Goal: Information Seeking & Learning: Learn about a topic

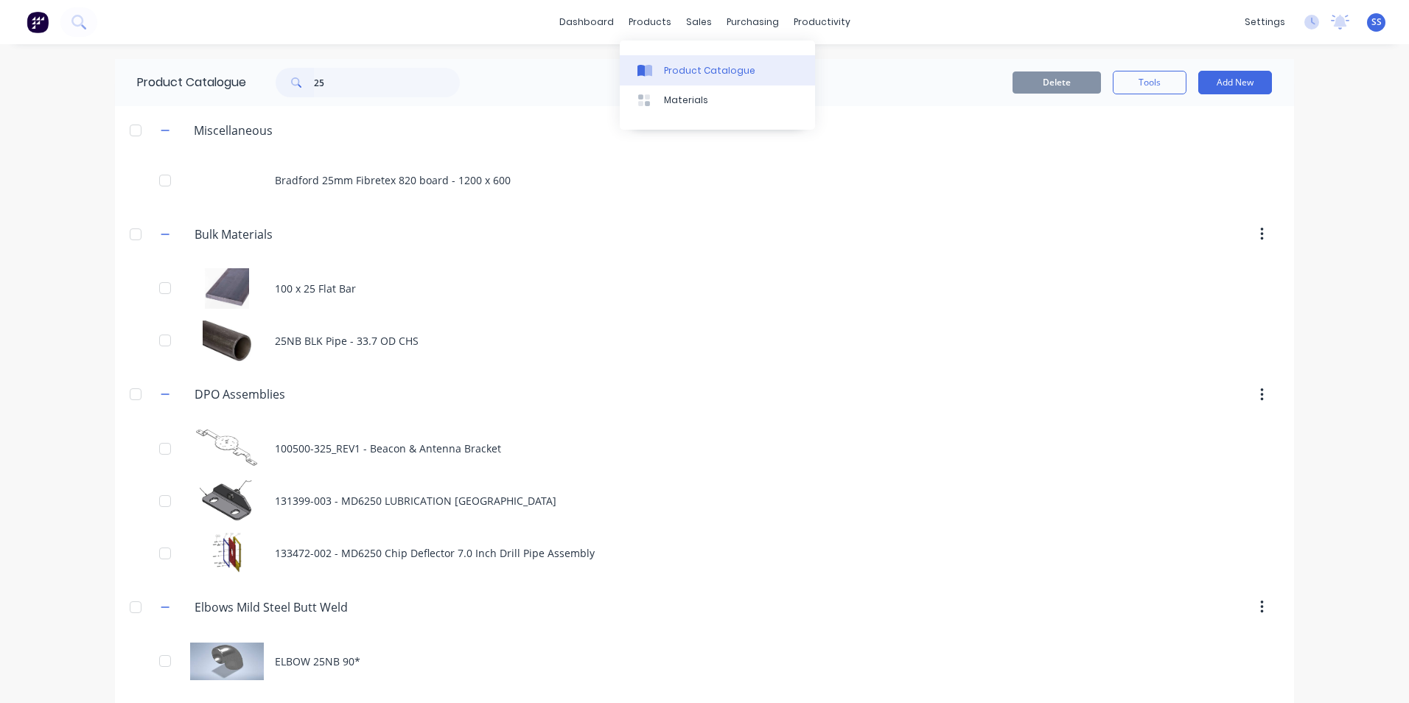
click at [674, 66] on div "Product Catalogue" at bounding box center [709, 70] width 91 height 13
click at [681, 77] on link "Product Catalogue" at bounding box center [717, 69] width 195 height 29
drag, startPoint x: 342, startPoint y: 82, endPoint x: 249, endPoint y: 86, distance: 93.0
click at [249, 86] on div "25" at bounding box center [364, 82] width 236 height 29
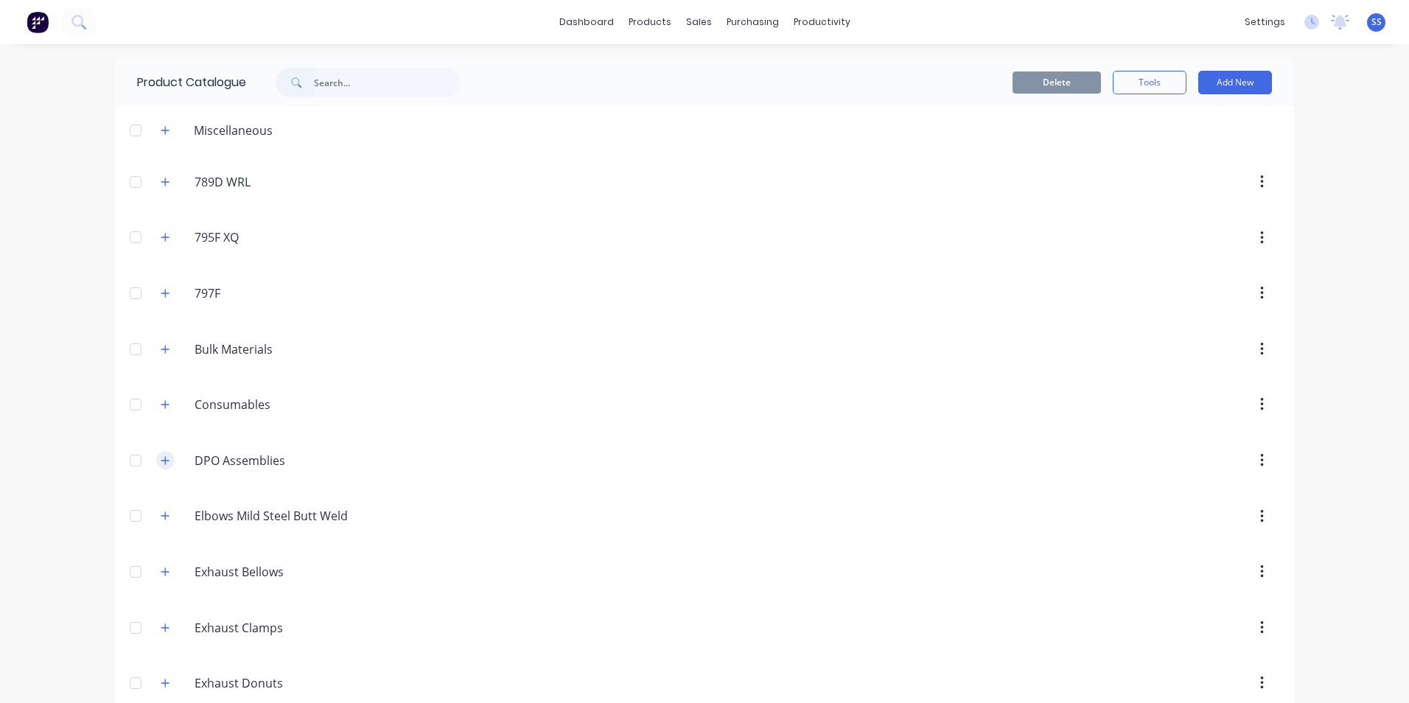
click at [163, 464] on icon "button" at bounding box center [165, 460] width 9 height 10
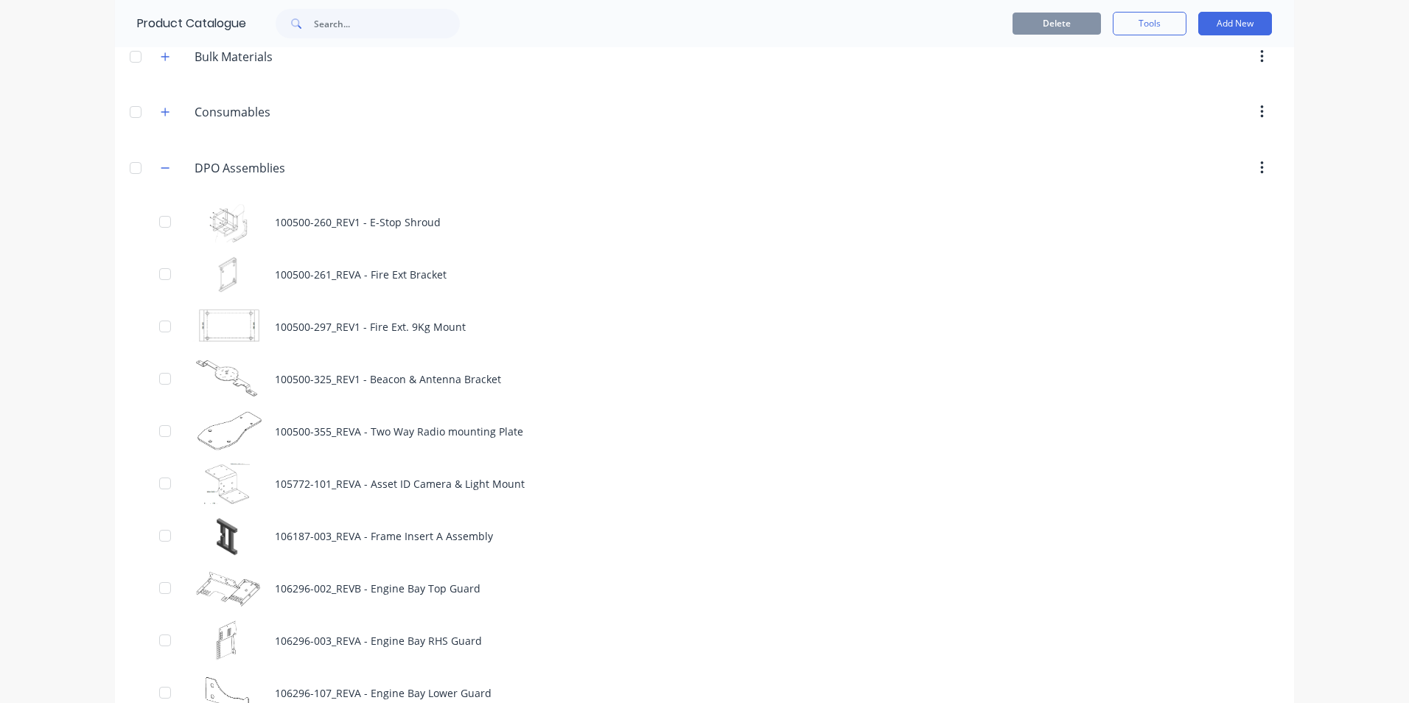
scroll to position [295, 0]
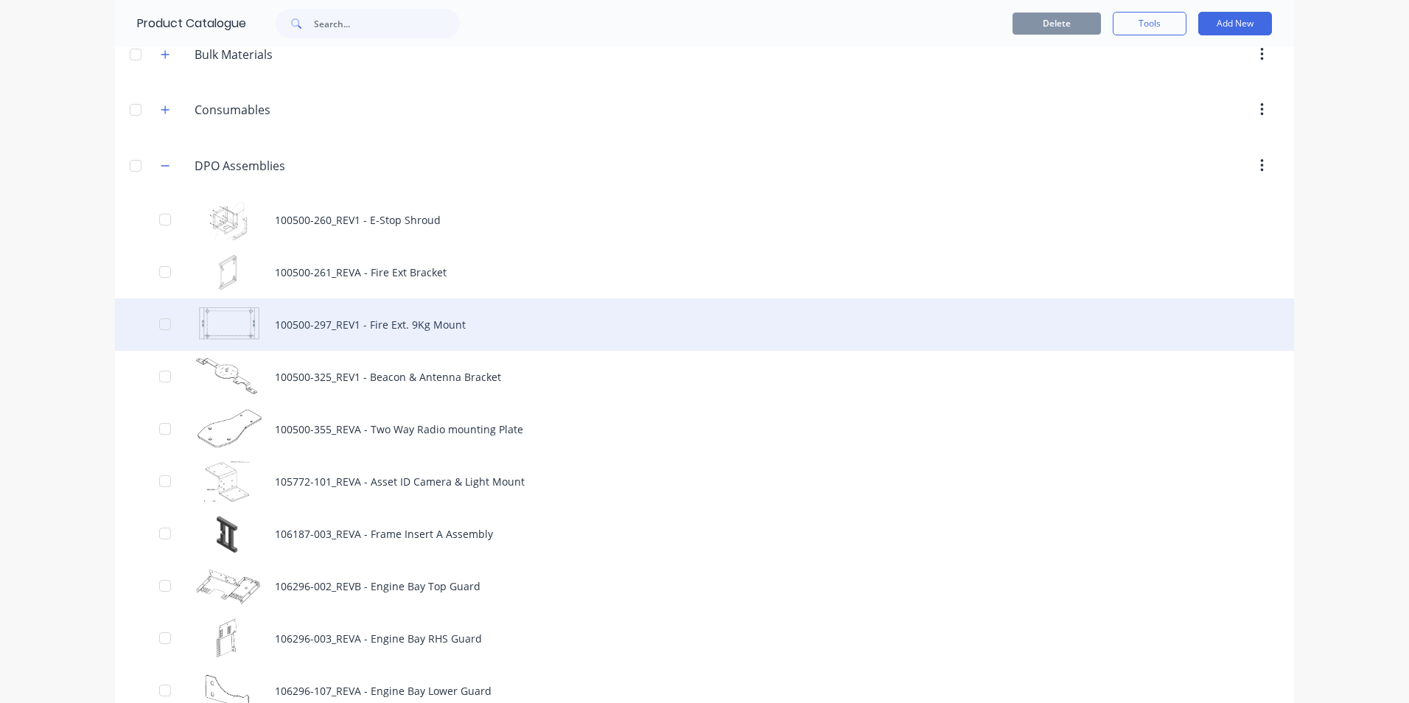
click at [364, 327] on div "100500-297_REV1 - Fire Ext. 9Kg Mount" at bounding box center [704, 324] width 1179 height 52
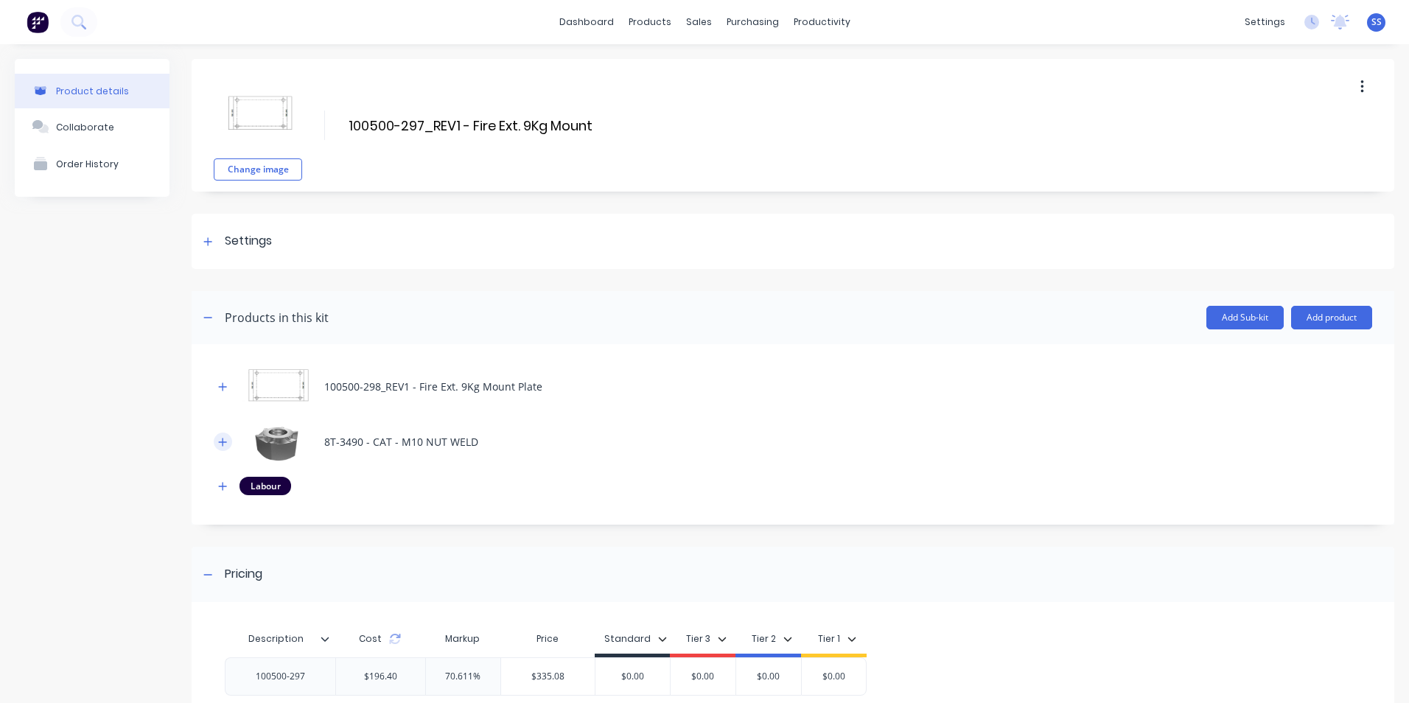
click at [224, 450] on button "button" at bounding box center [223, 442] width 18 height 18
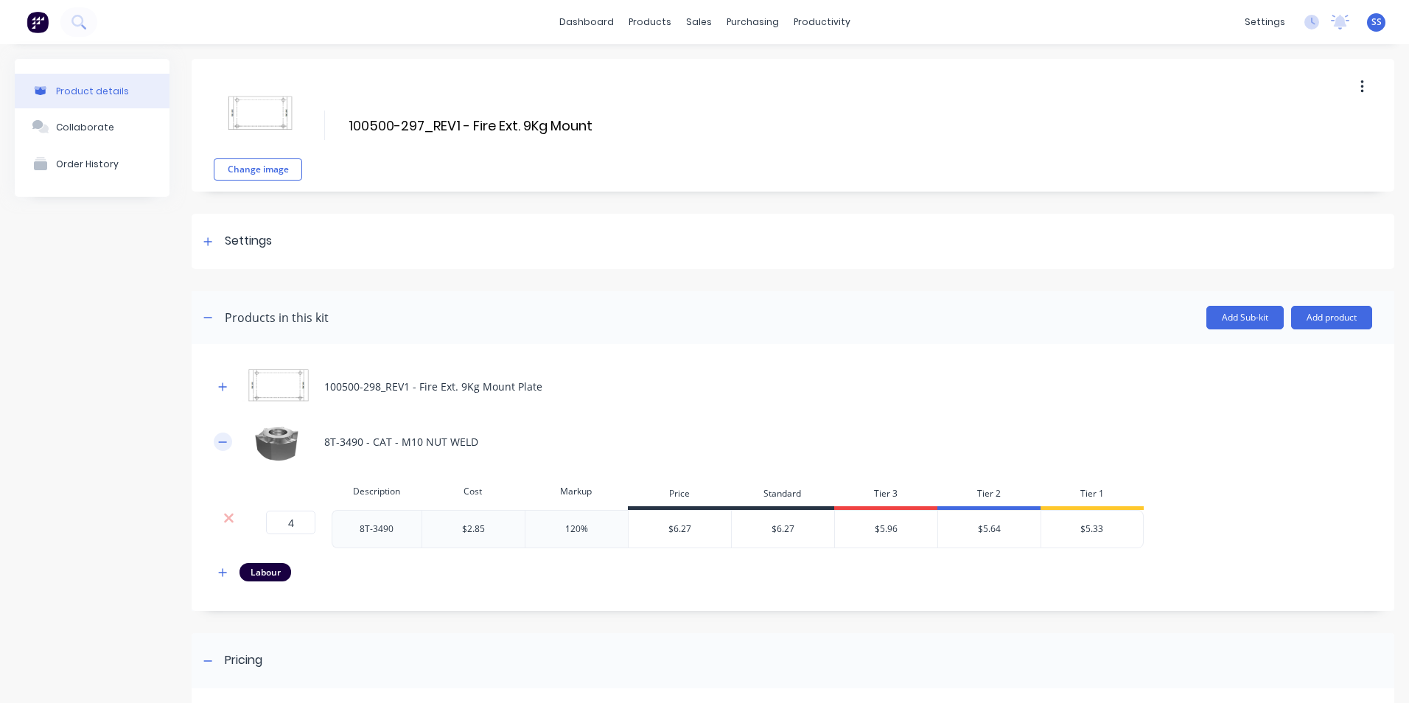
click at [224, 450] on button "button" at bounding box center [223, 442] width 18 height 18
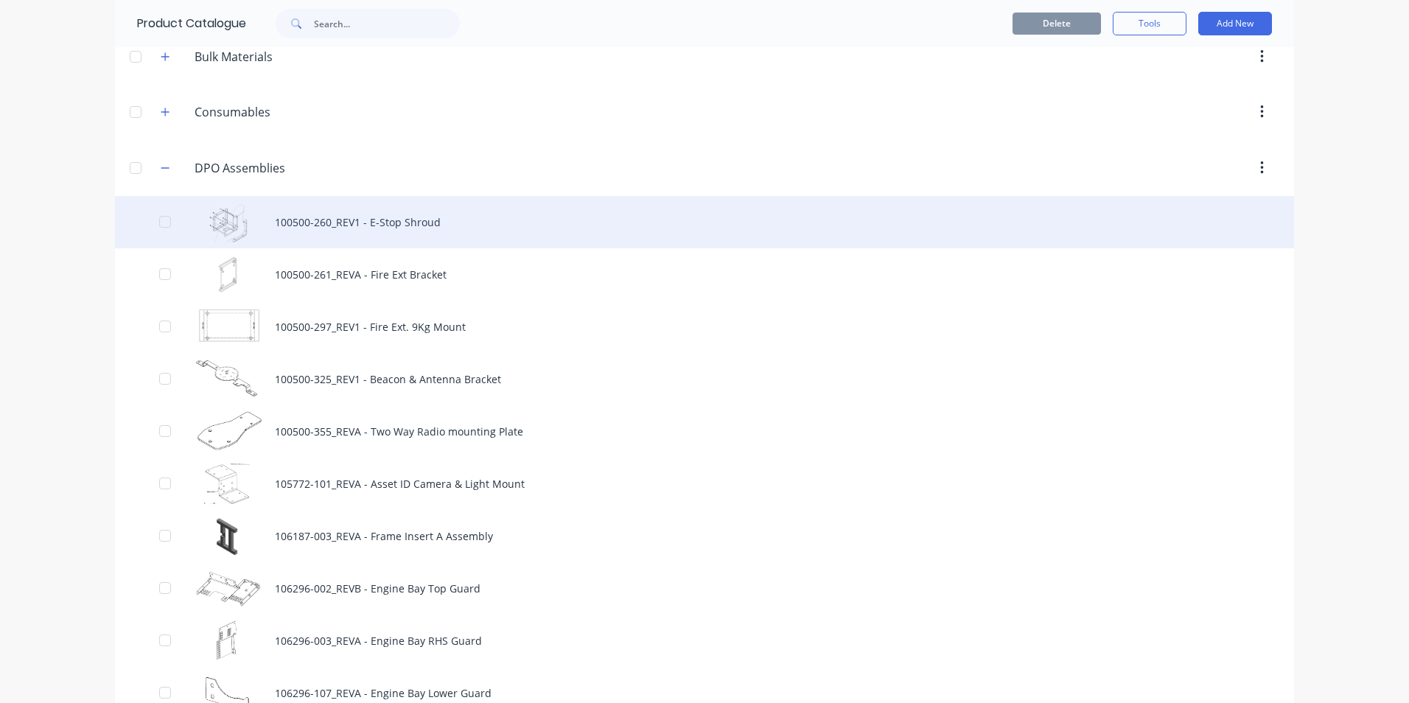
scroll to position [295, 0]
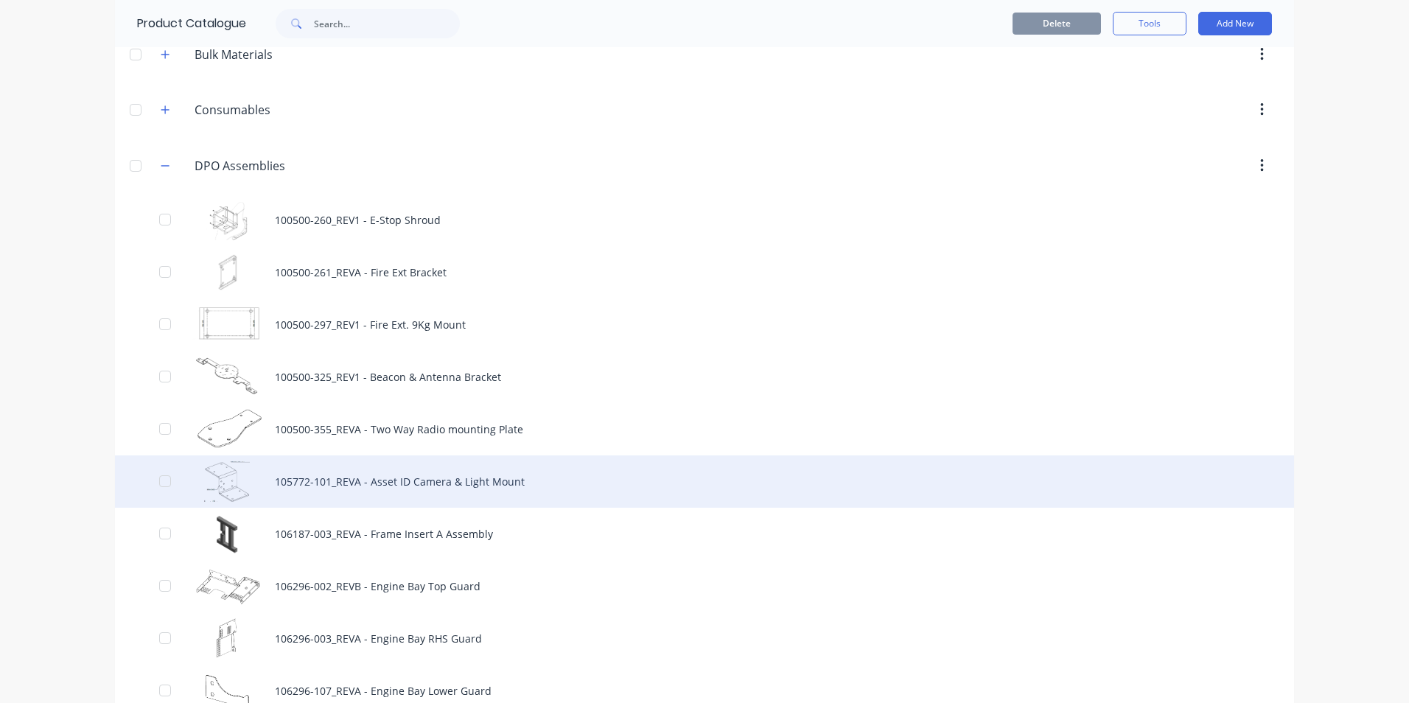
click at [365, 487] on div "105772-101_REVA - Asset ID Camera & Light Mount" at bounding box center [704, 481] width 1179 height 52
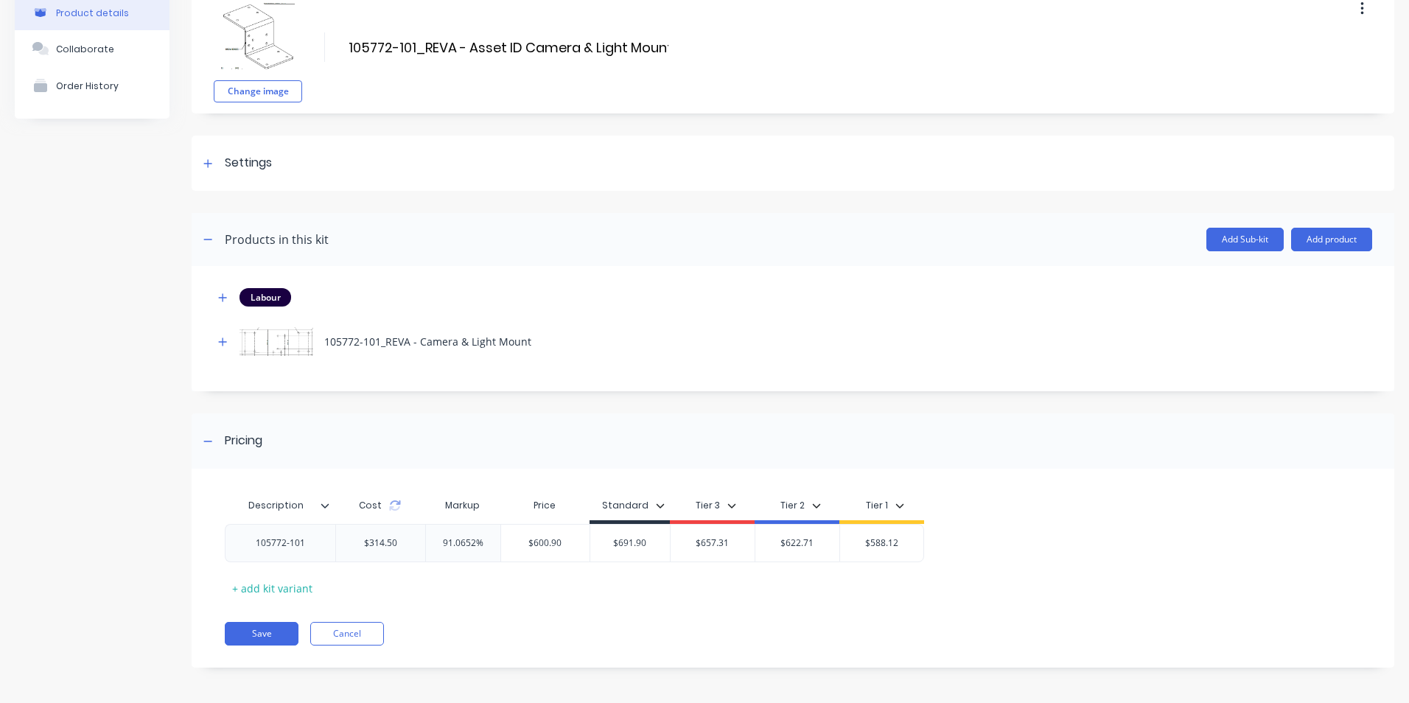
scroll to position [80, 0]
click at [397, 545] on div "$314.50" at bounding box center [380, 541] width 57 height 37
click at [572, 598] on div "Description Cost Markup Price Standard Tier 3 Tier 2 Tier 1 105772-101 $314.50 …" at bounding box center [793, 574] width 1203 height 184
click at [220, 291] on icon "button" at bounding box center [222, 296] width 9 height 10
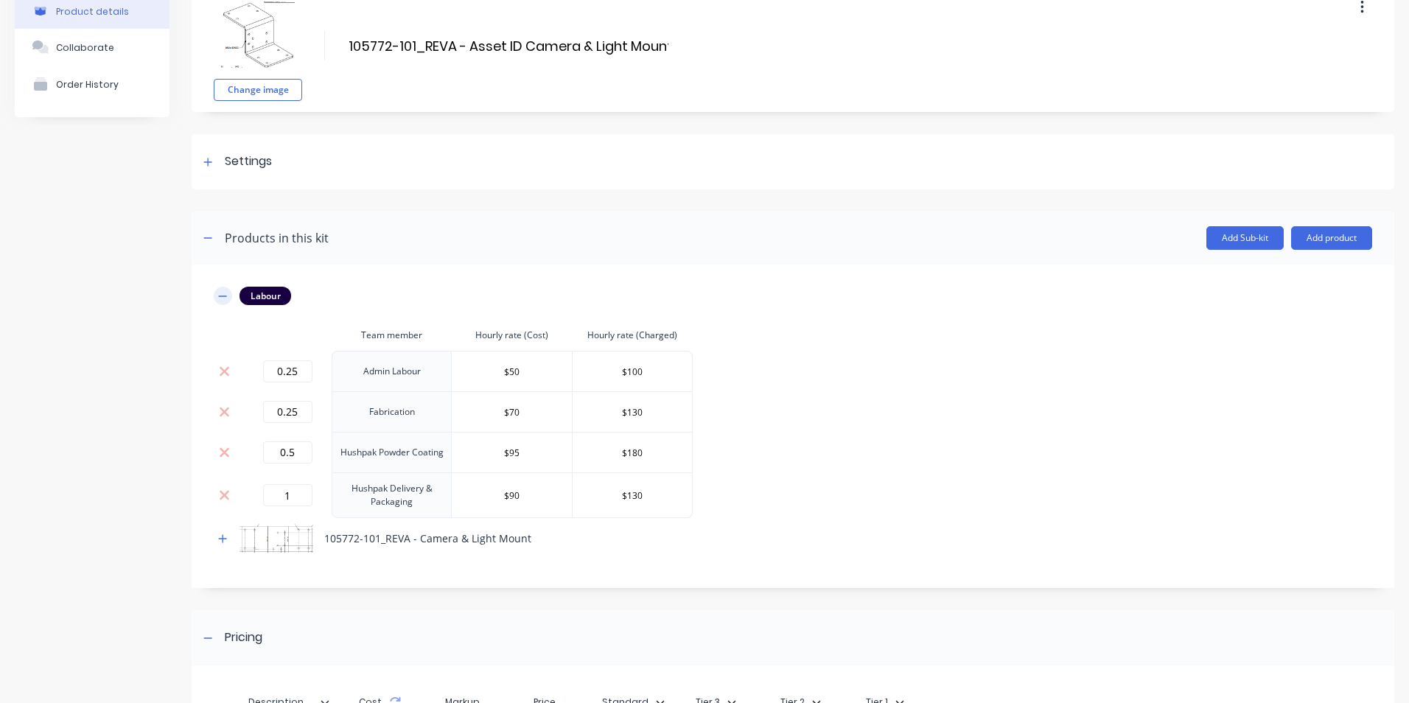
click at [220, 291] on icon "button" at bounding box center [222, 296] width 9 height 10
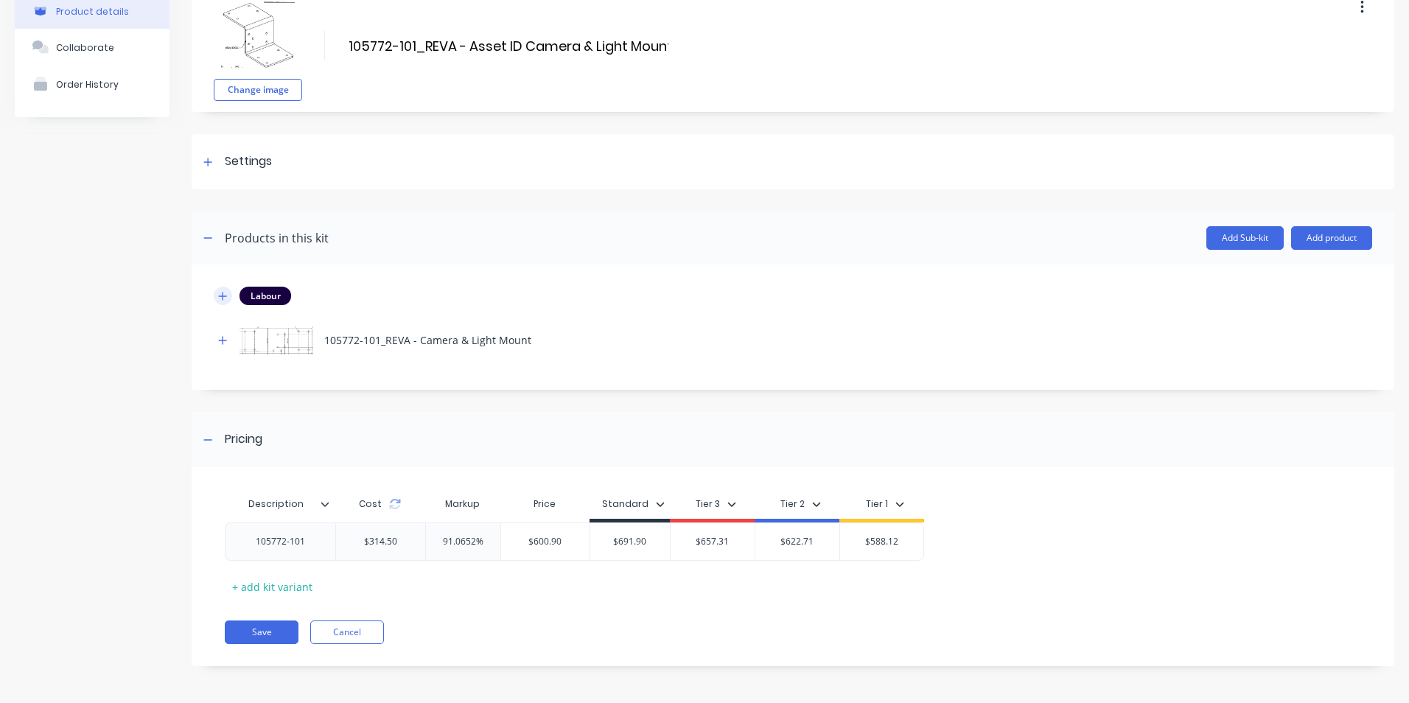
click at [220, 291] on icon "button" at bounding box center [222, 296] width 9 height 10
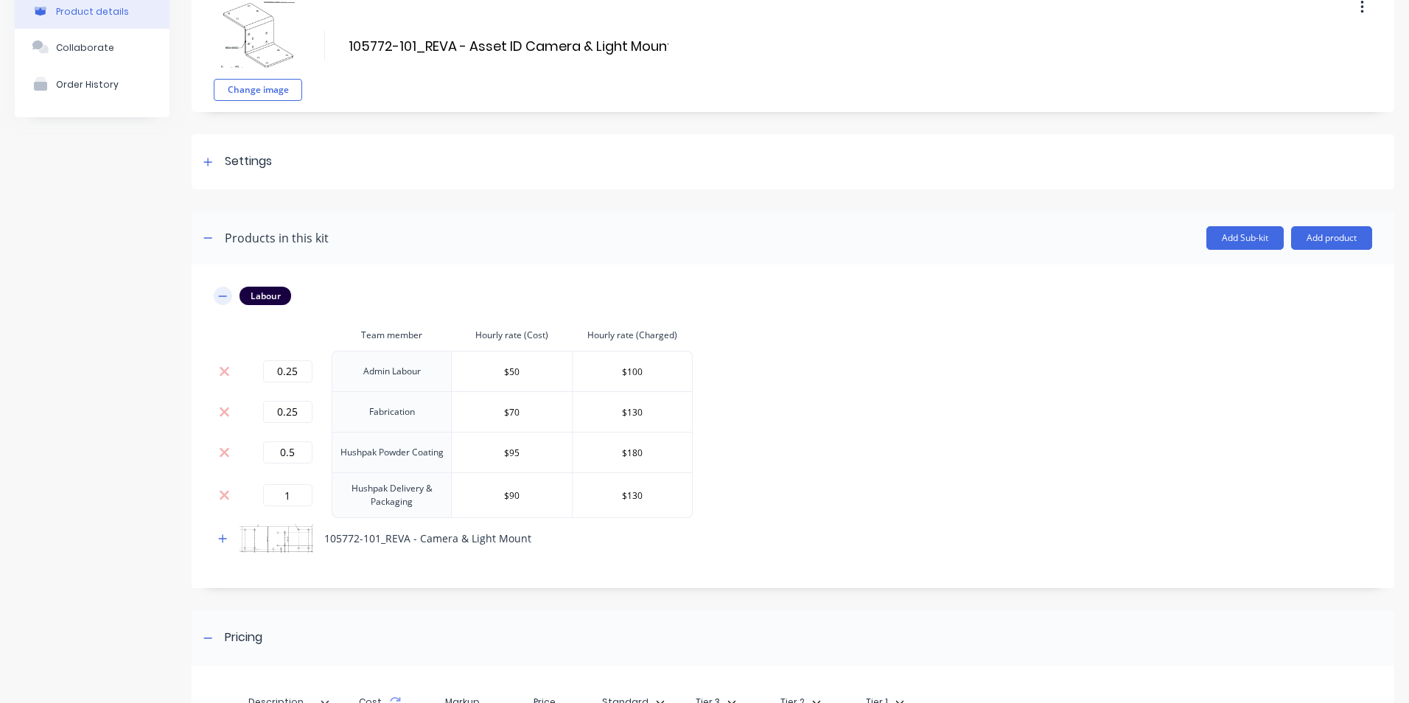
click at [220, 291] on icon "button" at bounding box center [222, 296] width 9 height 10
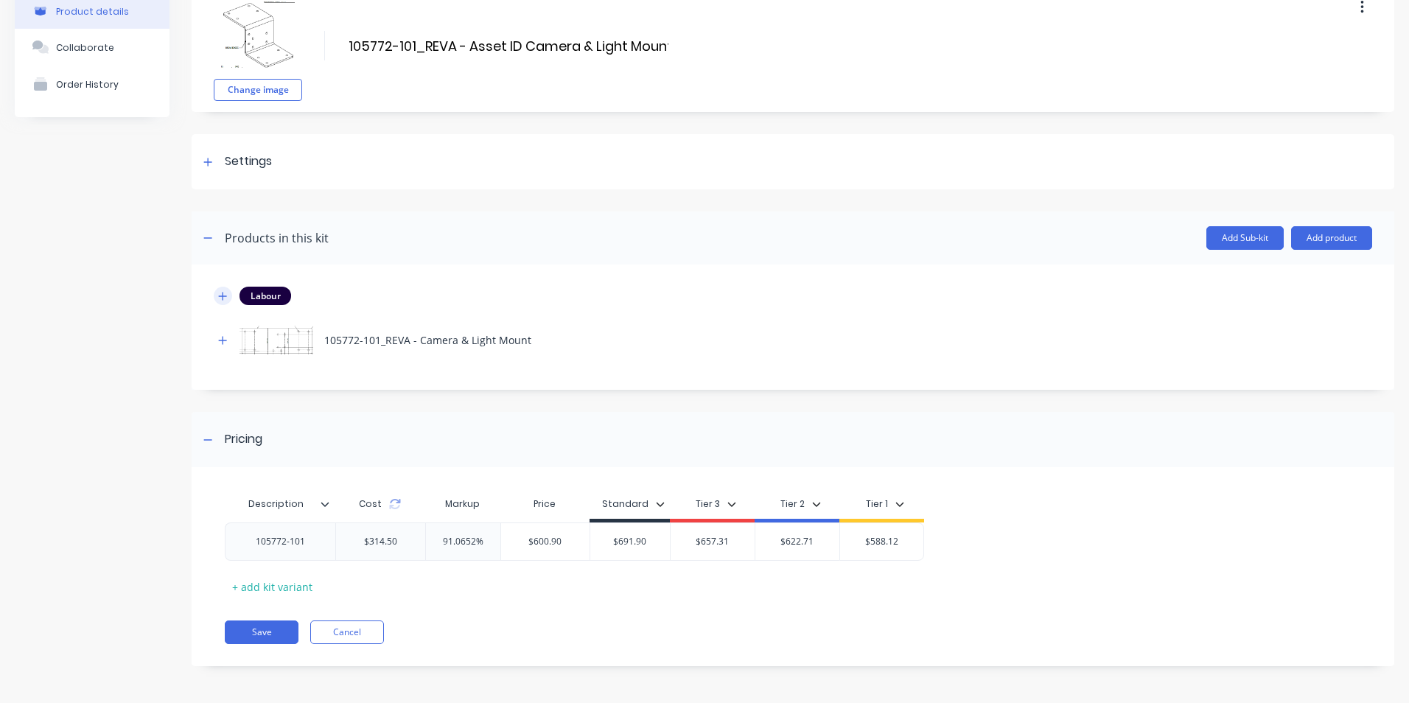
click at [220, 291] on icon "button" at bounding box center [222, 296] width 9 height 10
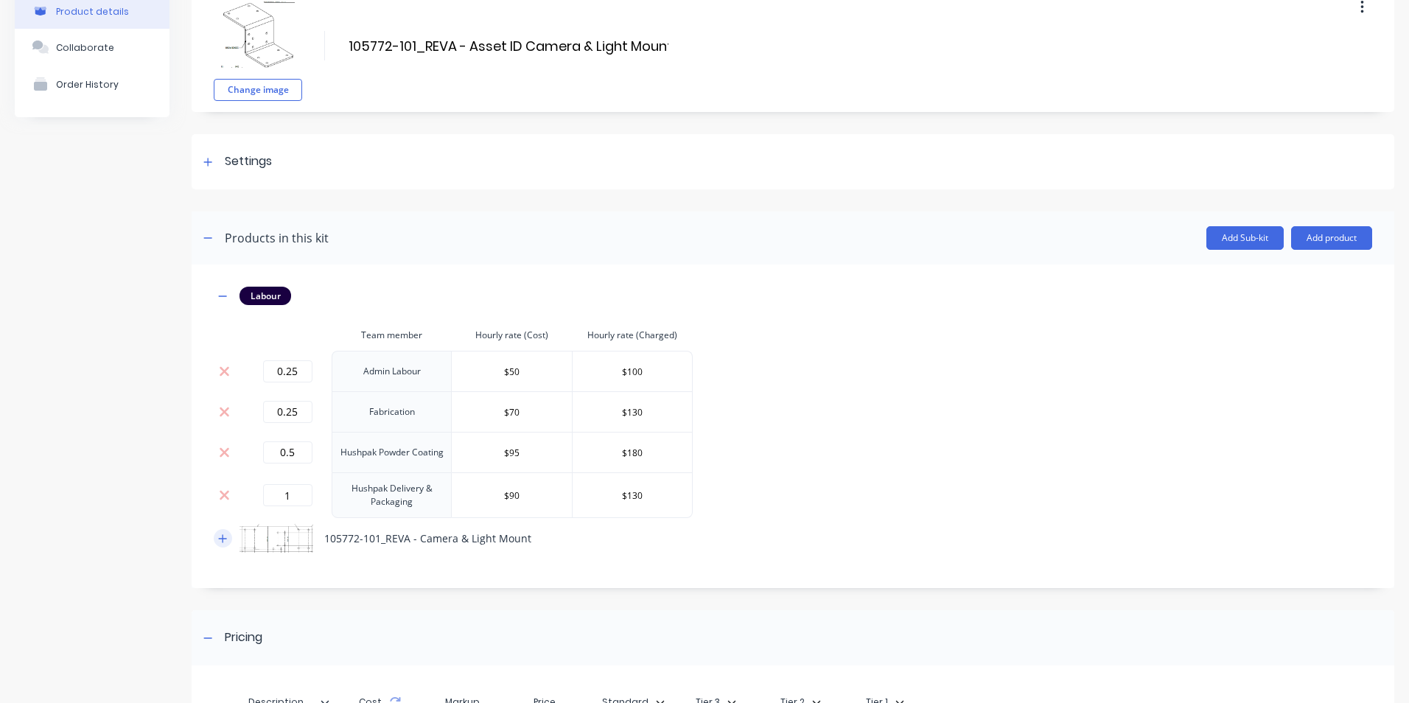
click at [226, 531] on button "button" at bounding box center [223, 538] width 18 height 18
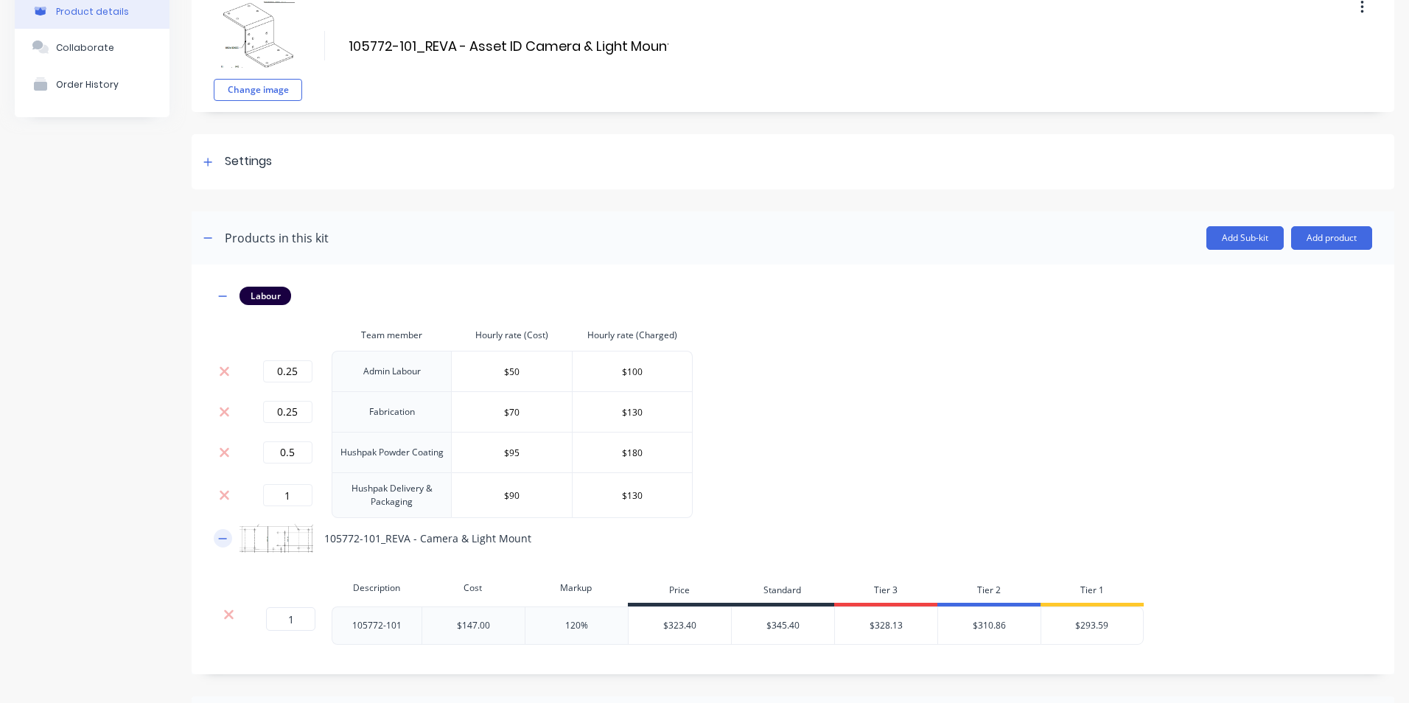
click at [220, 540] on icon "button" at bounding box center [222, 539] width 9 height 10
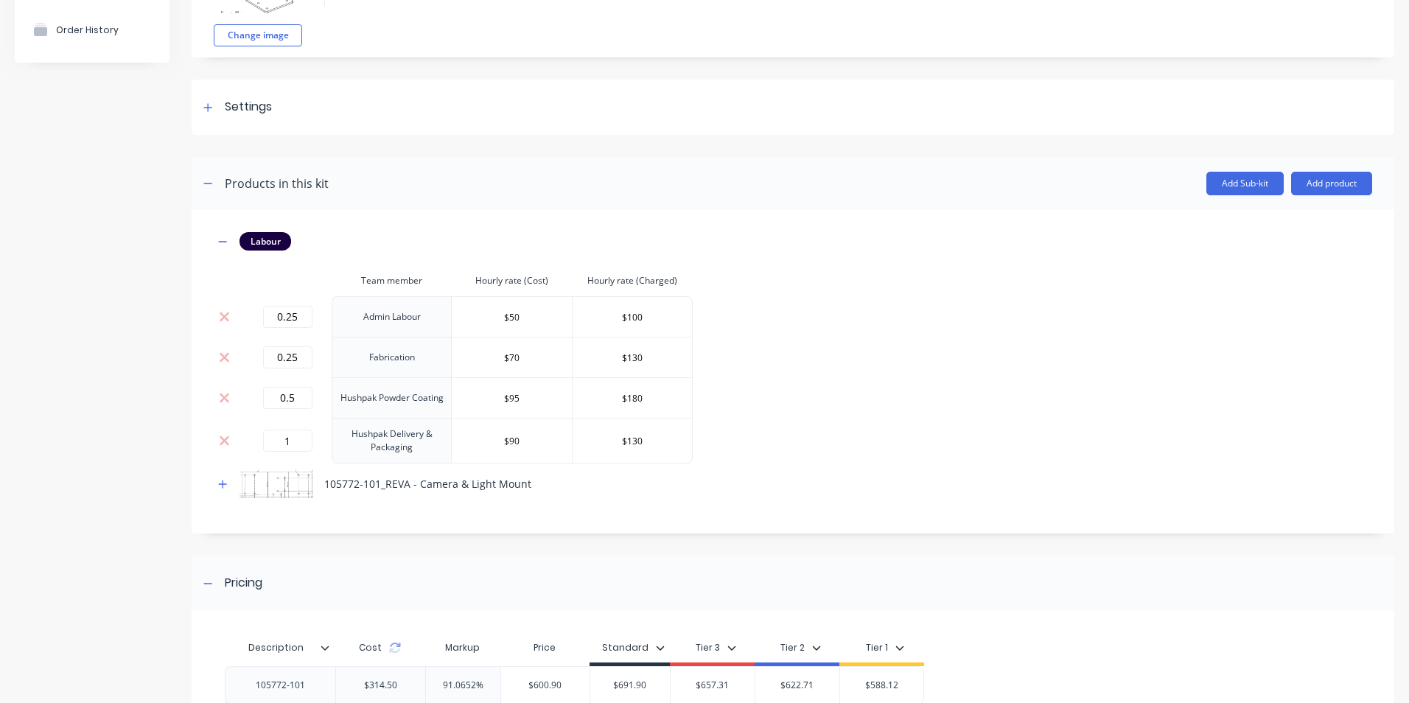
scroll to position [130, 0]
click at [217, 242] on button "button" at bounding box center [223, 245] width 18 height 18
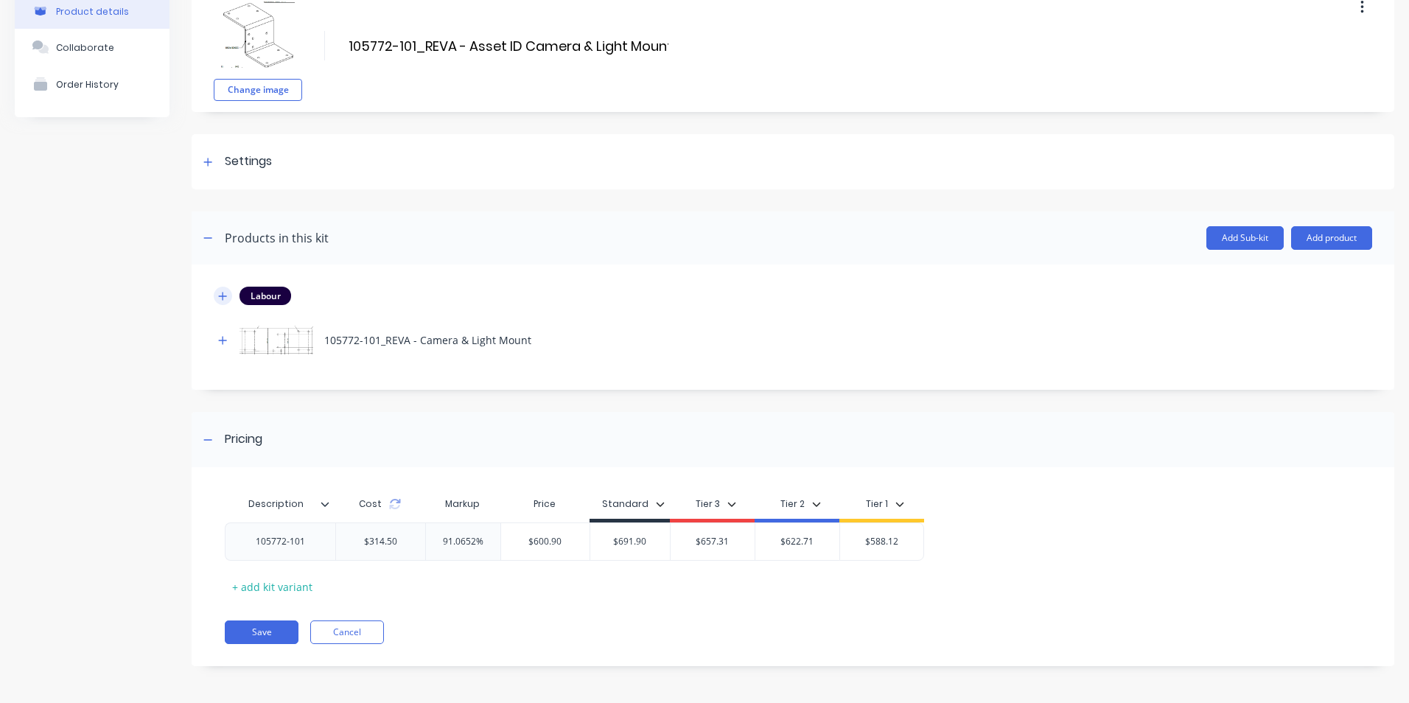
scroll to position [80, 0]
click at [212, 444] on div at bounding box center [208, 439] width 18 height 18
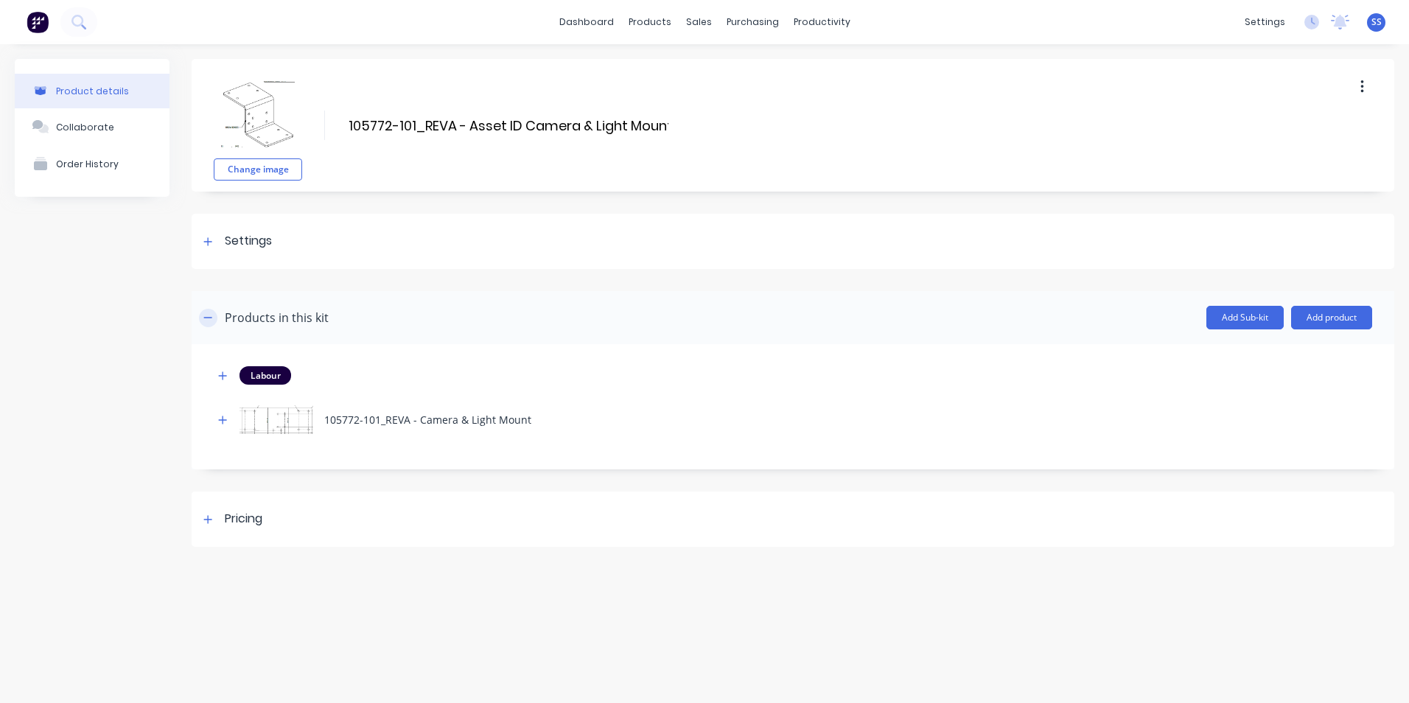
click at [202, 312] on button "button" at bounding box center [208, 318] width 18 height 18
click at [211, 321] on icon "button" at bounding box center [207, 317] width 9 height 10
click at [216, 422] on button "button" at bounding box center [223, 420] width 18 height 18
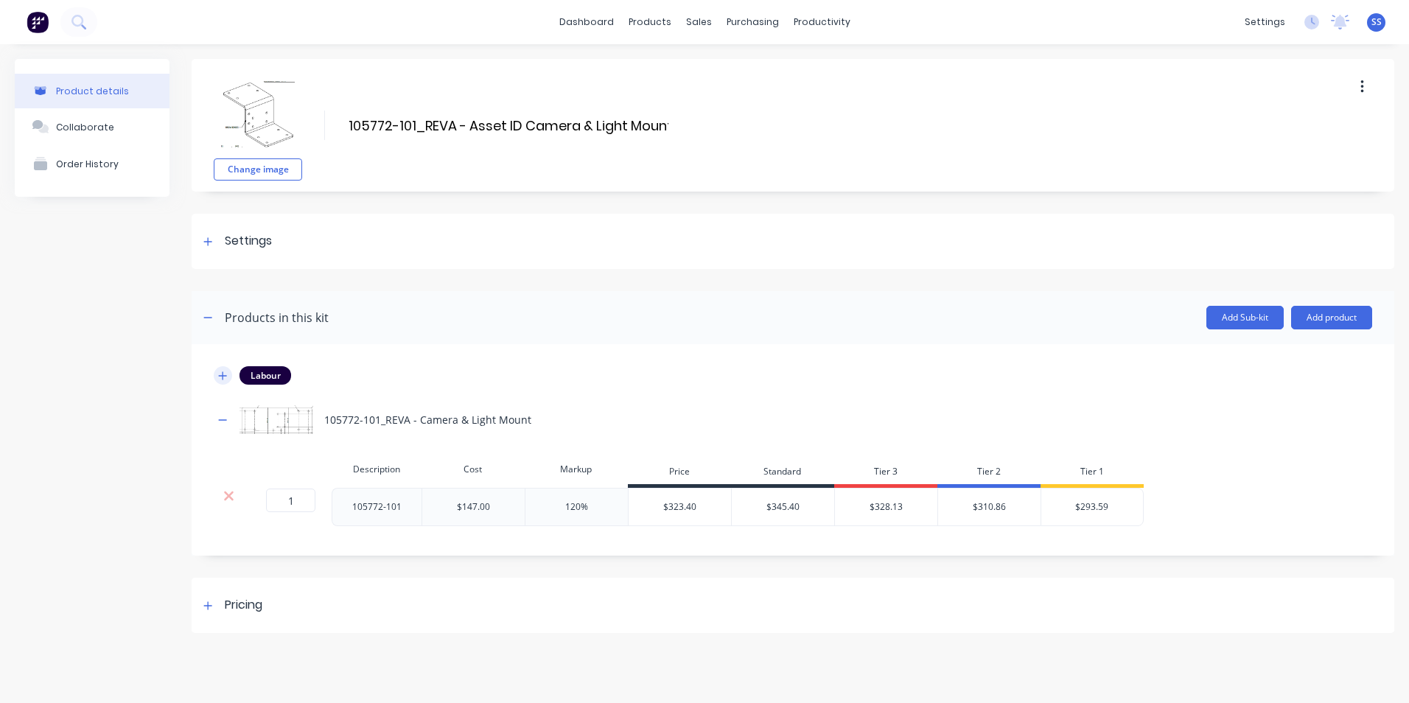
click at [224, 374] on icon "button" at bounding box center [222, 376] width 9 height 10
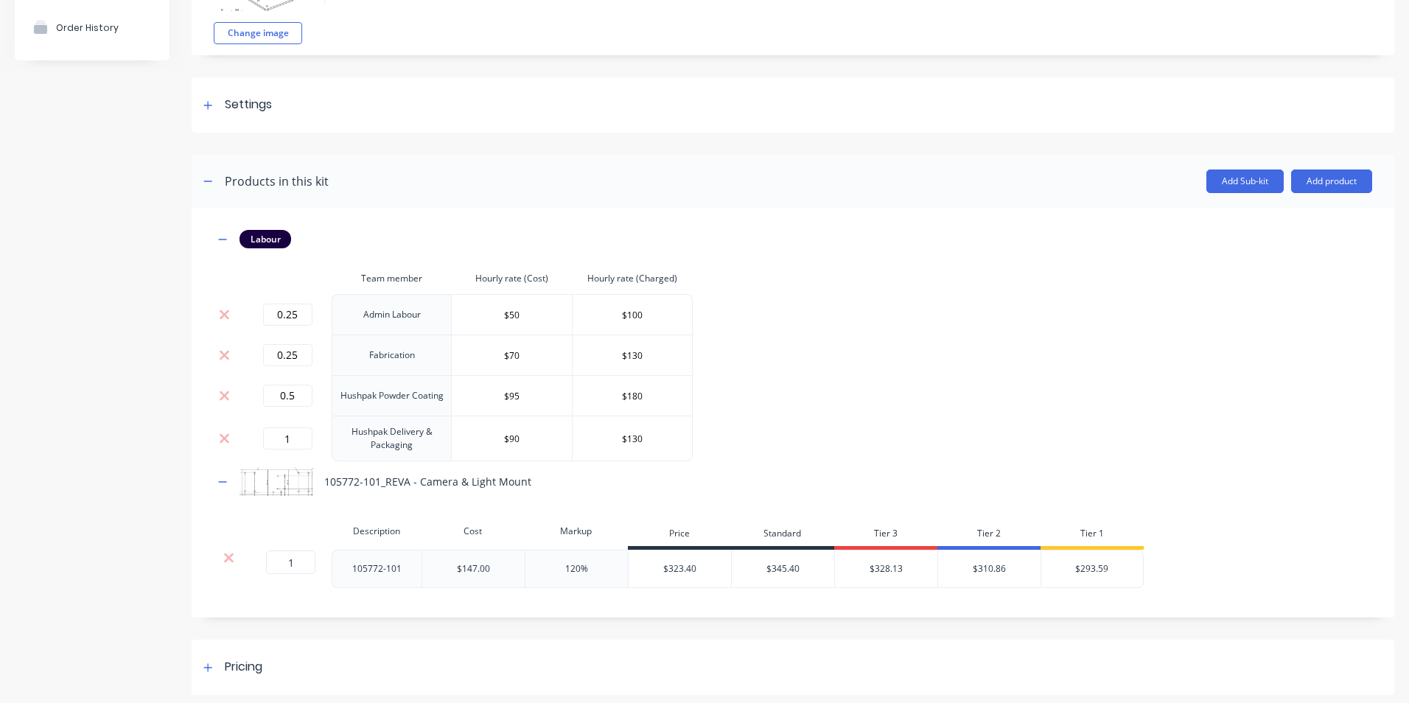
scroll to position [143, 0]
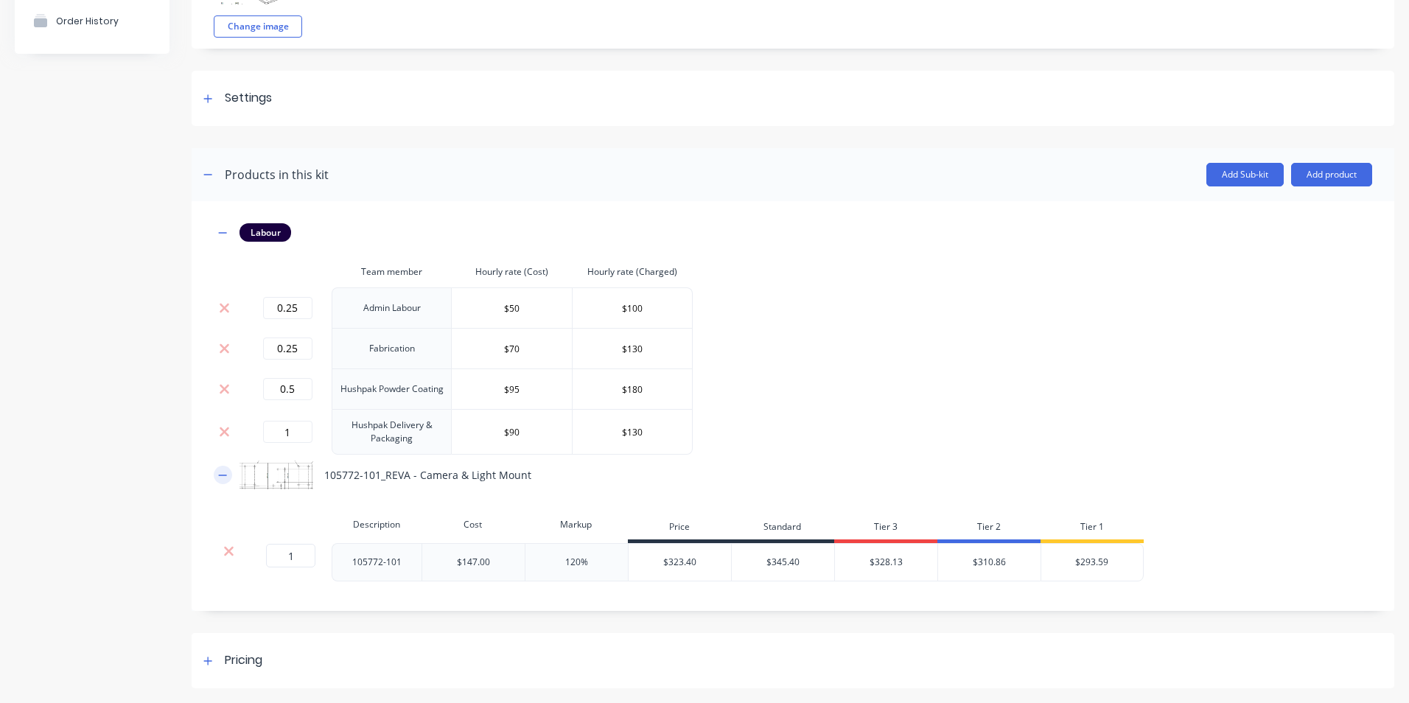
click at [222, 472] on icon "button" at bounding box center [222, 475] width 9 height 10
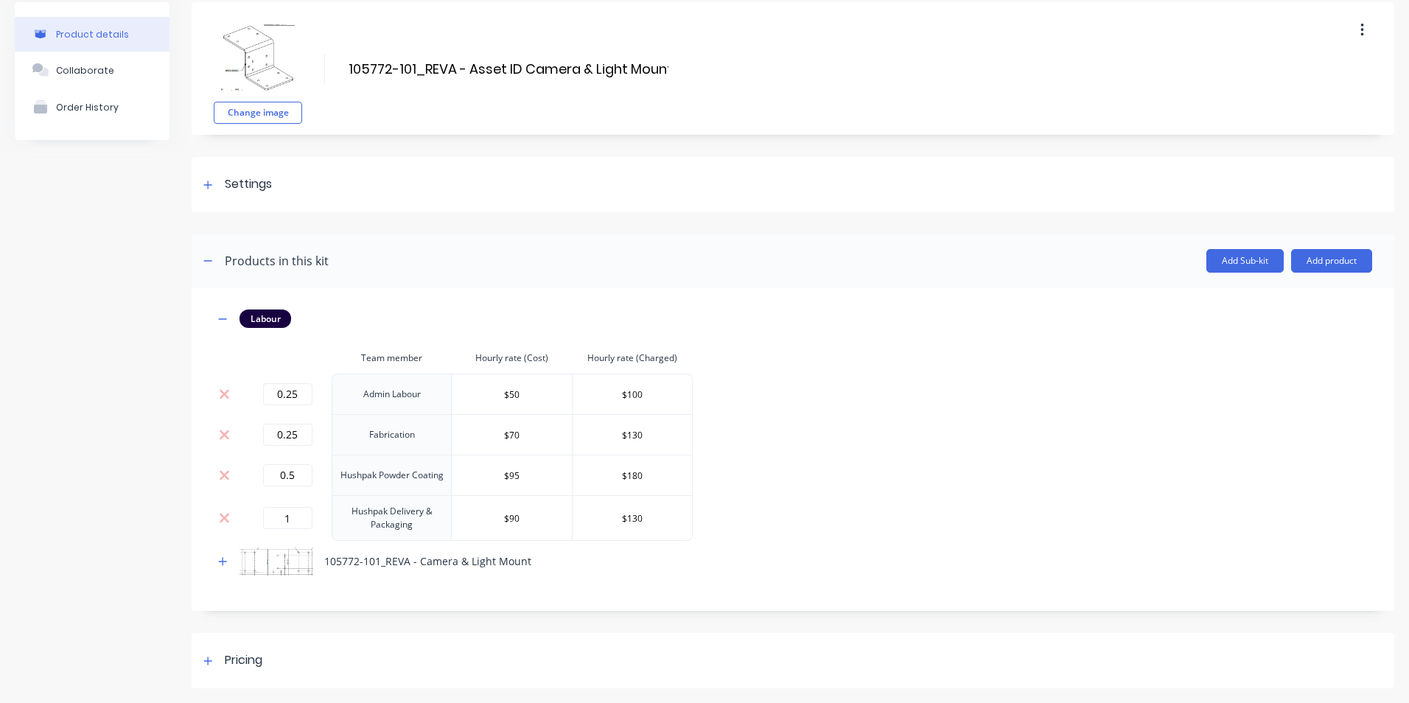
scroll to position [57, 0]
click at [222, 312] on button "button" at bounding box center [223, 319] width 18 height 18
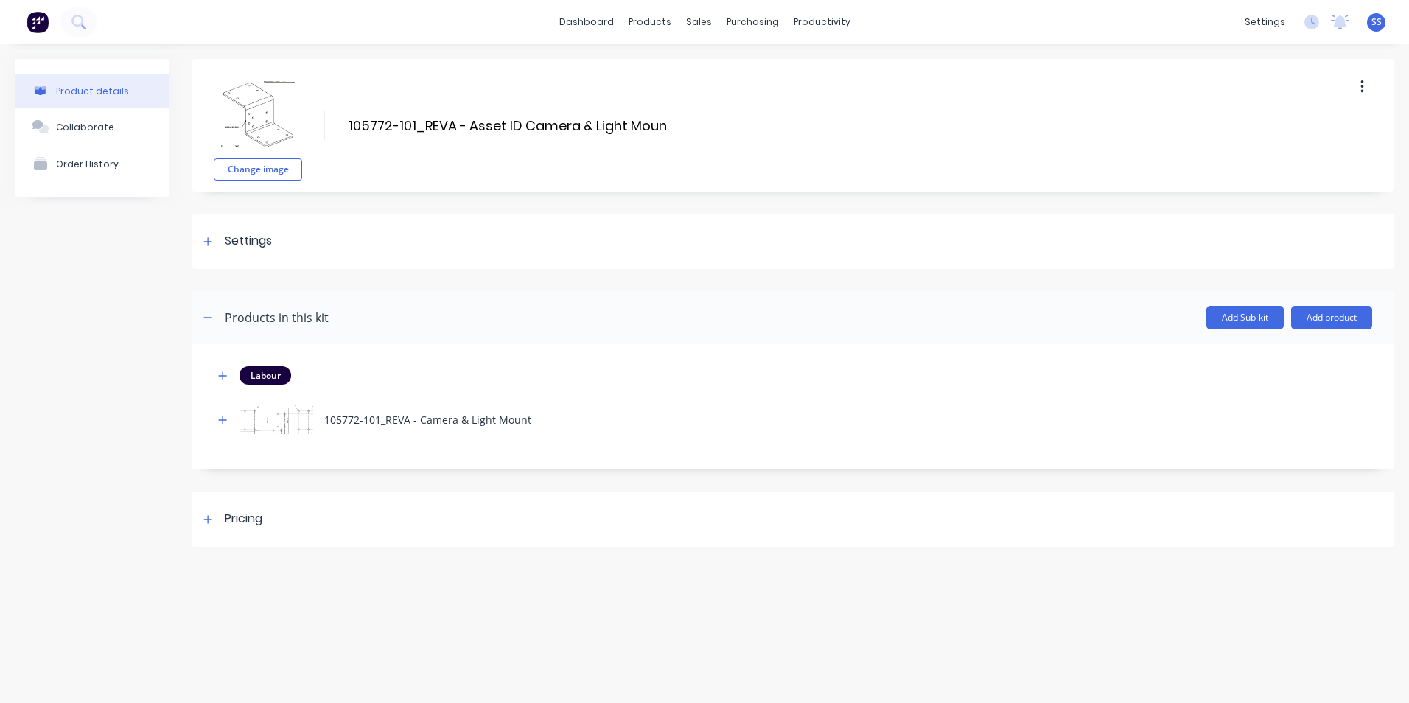
click at [47, 420] on div "Product details Collaborate Order History" at bounding box center [92, 303] width 155 height 488
click at [91, 282] on div "Product details Collaborate Order History" at bounding box center [92, 303] width 155 height 488
click at [206, 318] on icon "button" at bounding box center [208, 317] width 8 height 1
click at [73, 266] on div "Product details Collaborate Order History" at bounding box center [92, 229] width 155 height 340
